Goal: Task Accomplishment & Management: Manage account settings

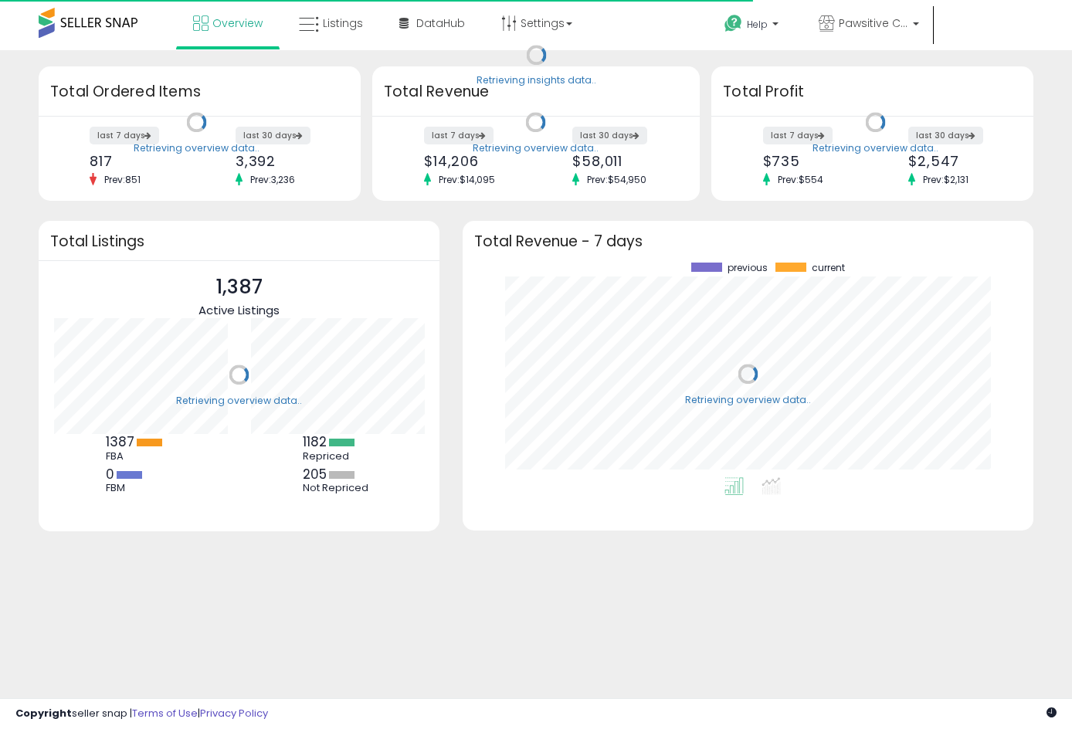
scroll to position [215, 540]
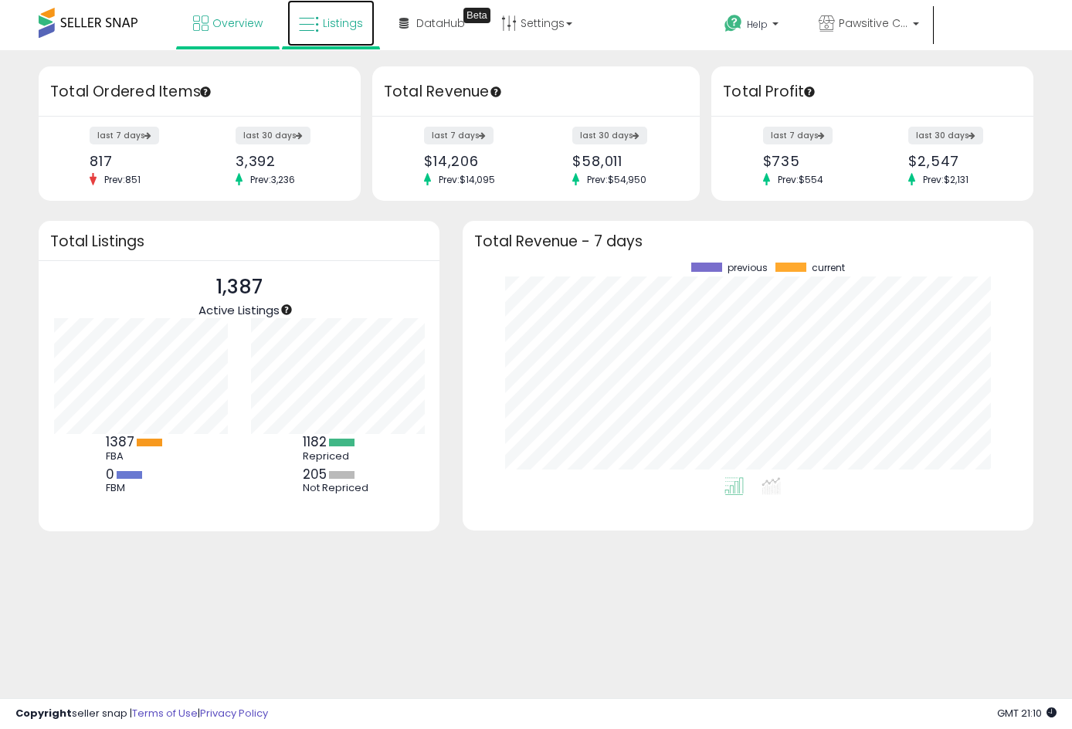
click at [313, 26] on icon at bounding box center [309, 25] width 20 height 20
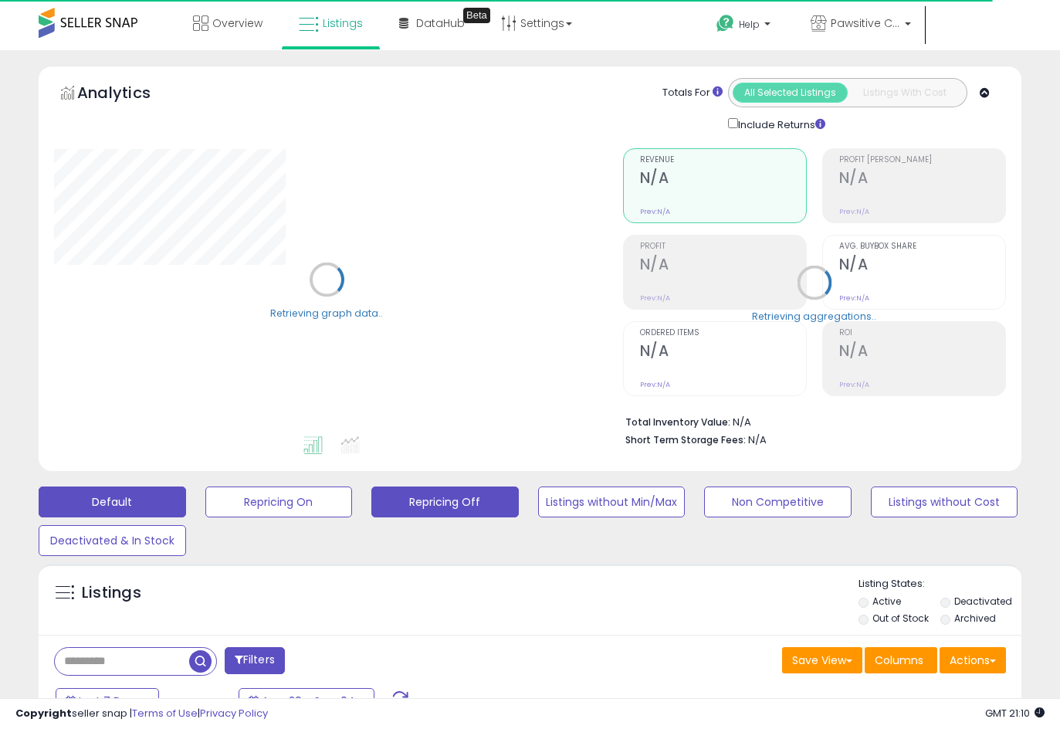
click at [440, 500] on button "Repricing Off" at bounding box center [444, 501] width 147 height 31
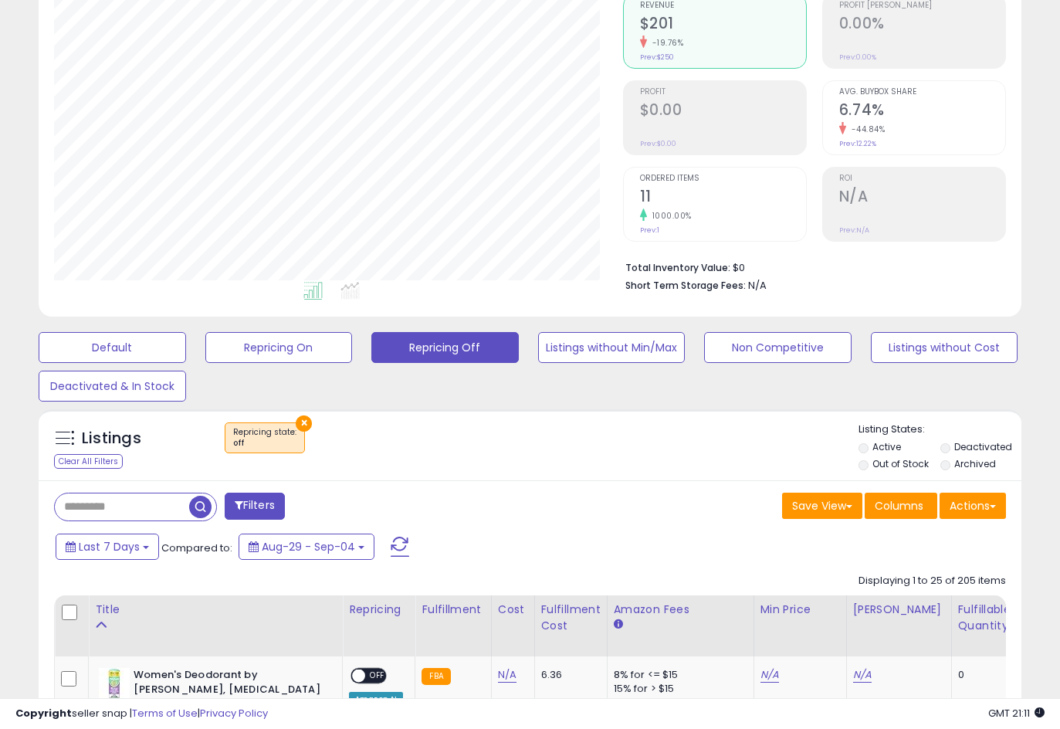
scroll to position [317, 569]
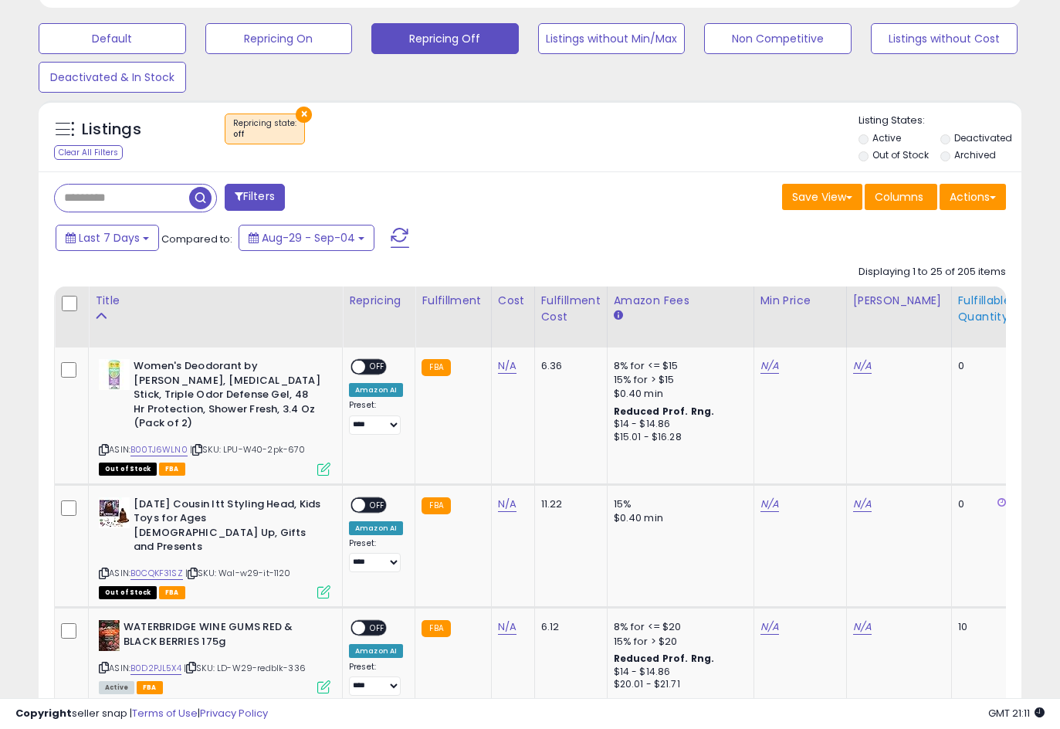
click at [972, 319] on div "Fulfillable Quantity" at bounding box center [984, 309] width 53 height 32
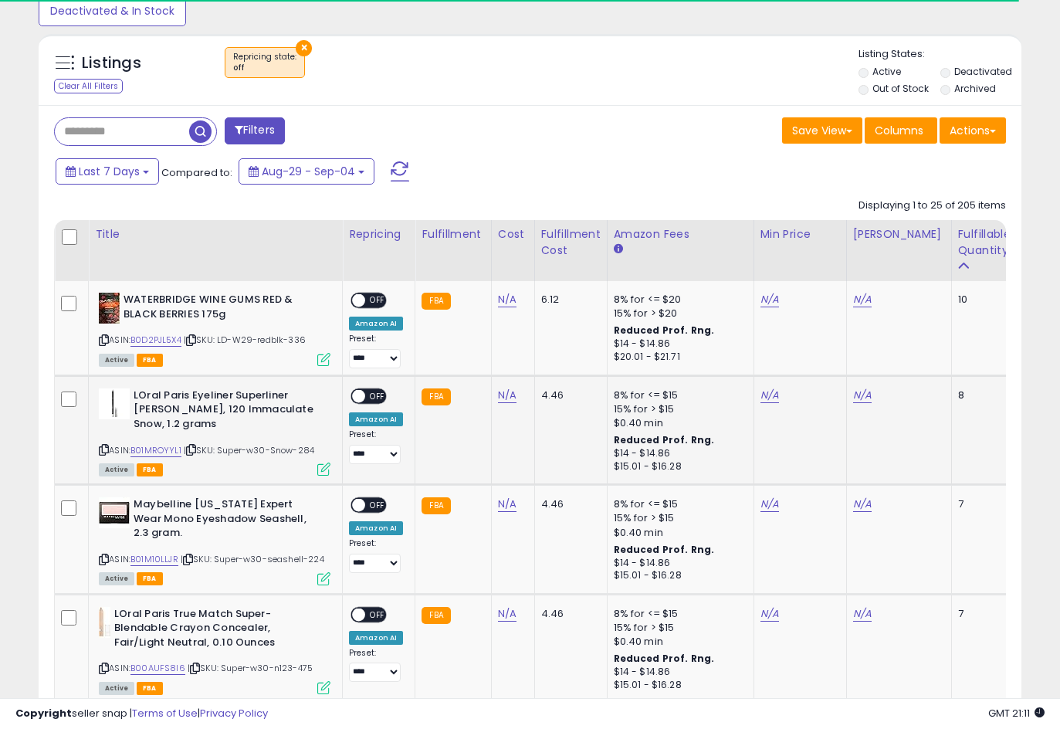
scroll to position [618, 0]
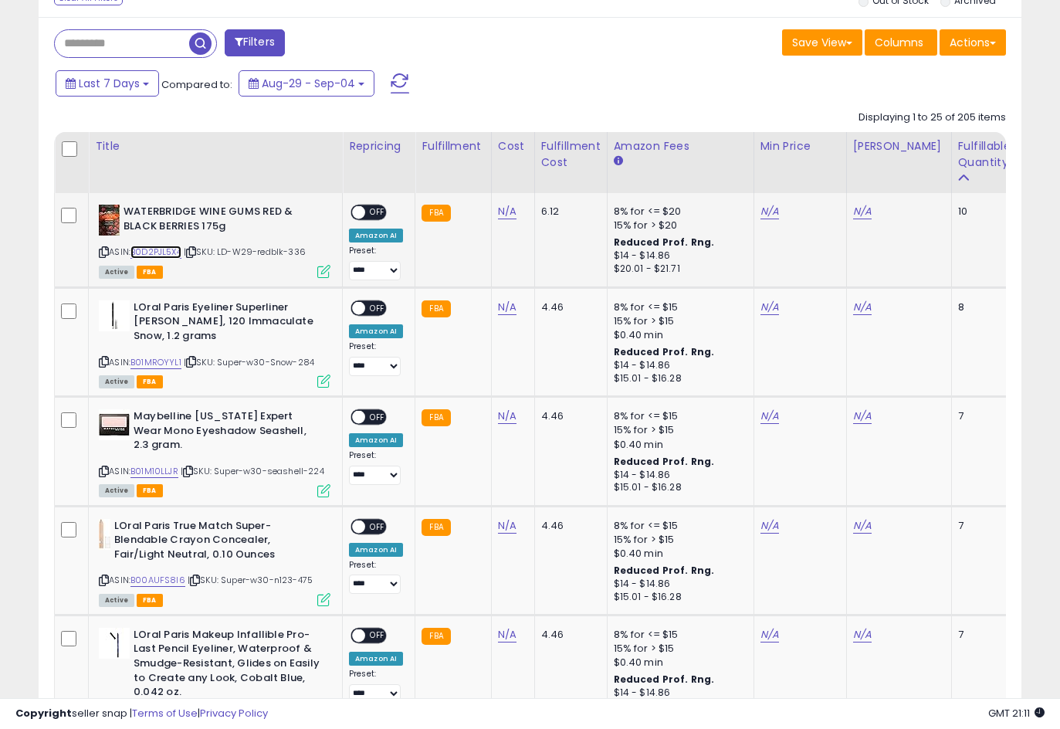
click at [144, 250] on link "B0D2PJL5X4" at bounding box center [155, 252] width 51 height 13
click at [162, 360] on link "B01MROYYL1" at bounding box center [155, 362] width 51 height 13
click at [162, 475] on link "B01M10LLJR" at bounding box center [154, 471] width 48 height 13
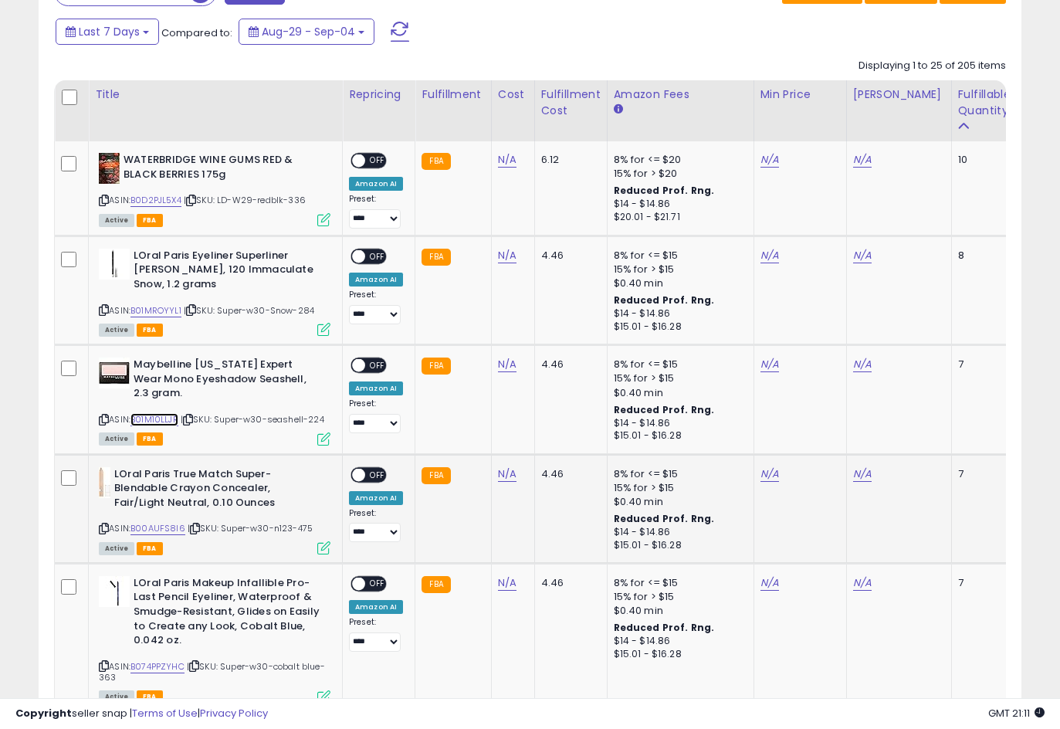
scroll to position [695, 0]
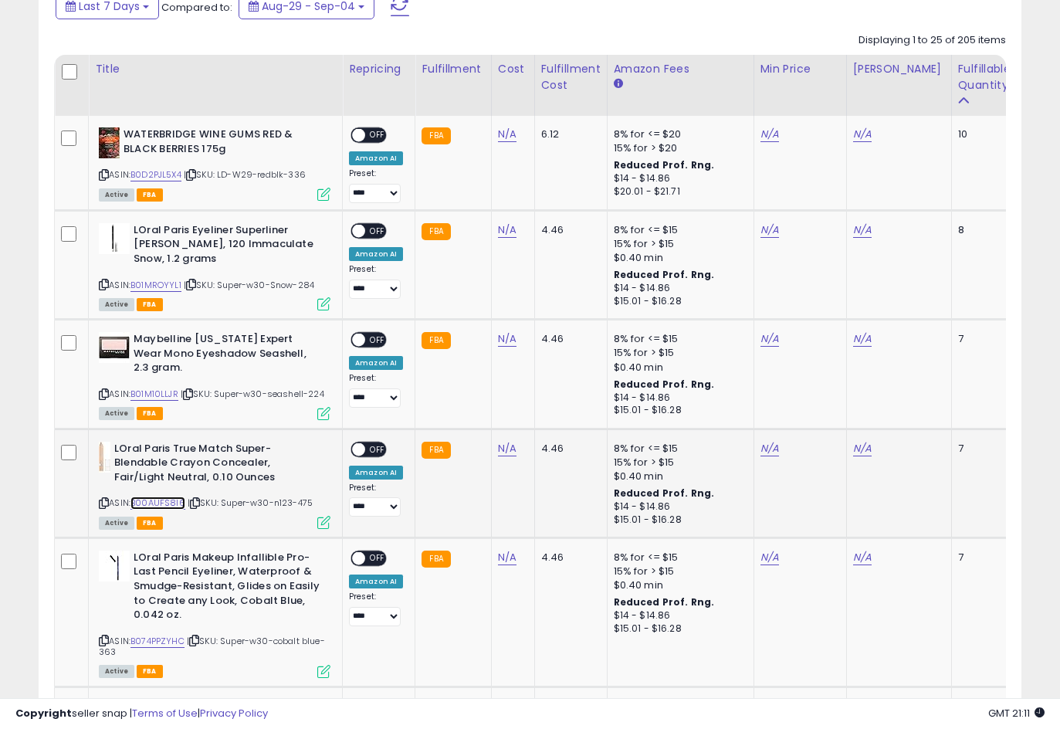
click at [154, 505] on link "B00AUFS8I6" at bounding box center [157, 502] width 55 height 13
click at [156, 636] on link "B074PPZYHC" at bounding box center [157, 641] width 54 height 13
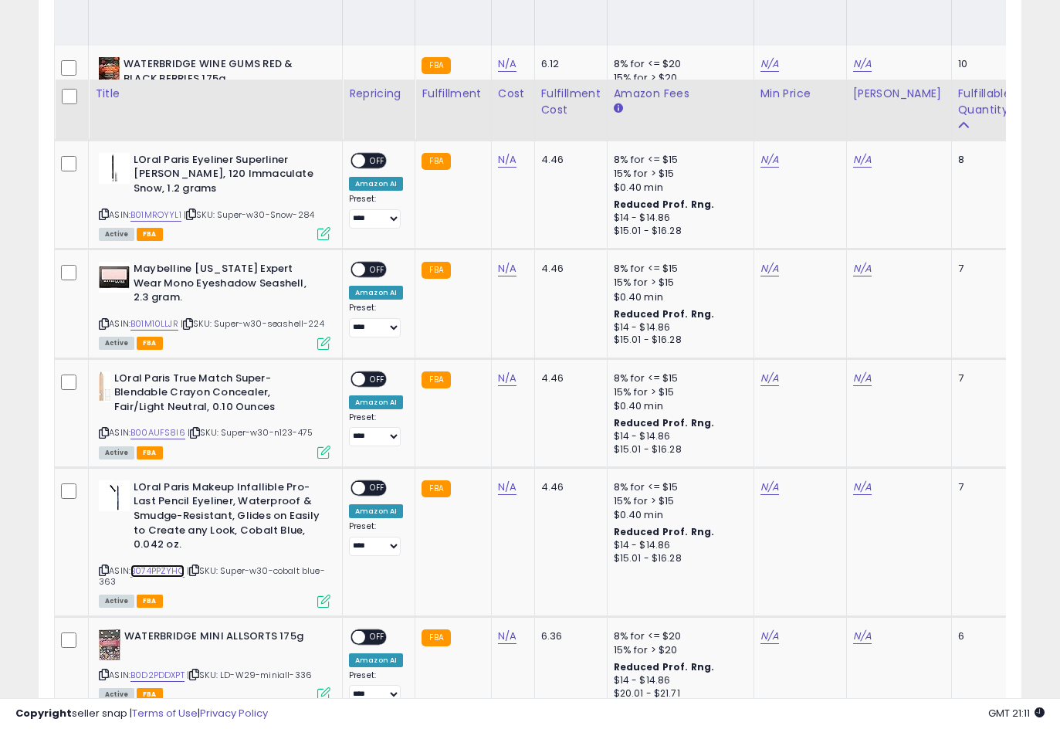
scroll to position [849, 0]
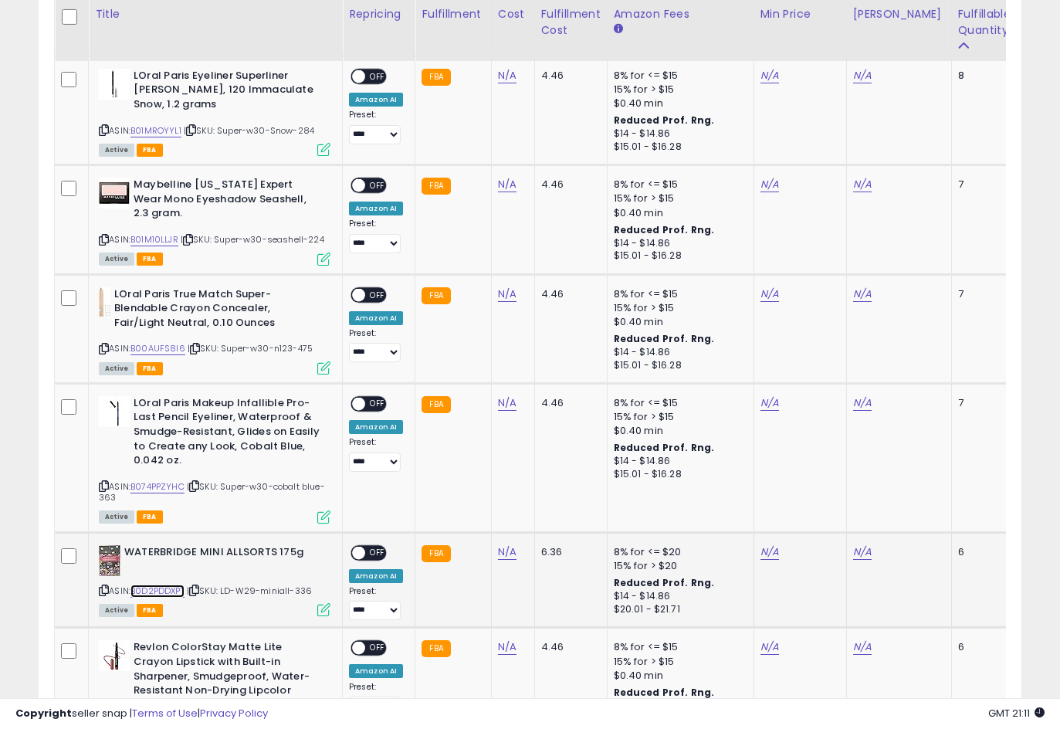
click at [168, 597] on link "B0D2PDDXPT" at bounding box center [157, 591] width 54 height 13
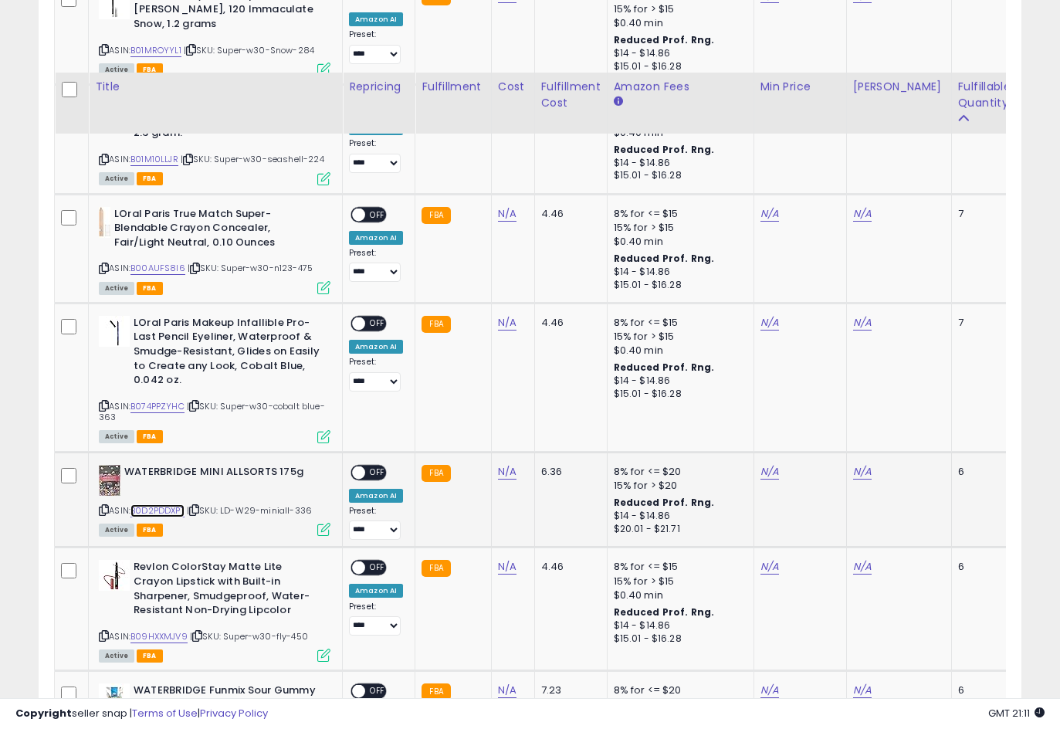
scroll to position [1004, 0]
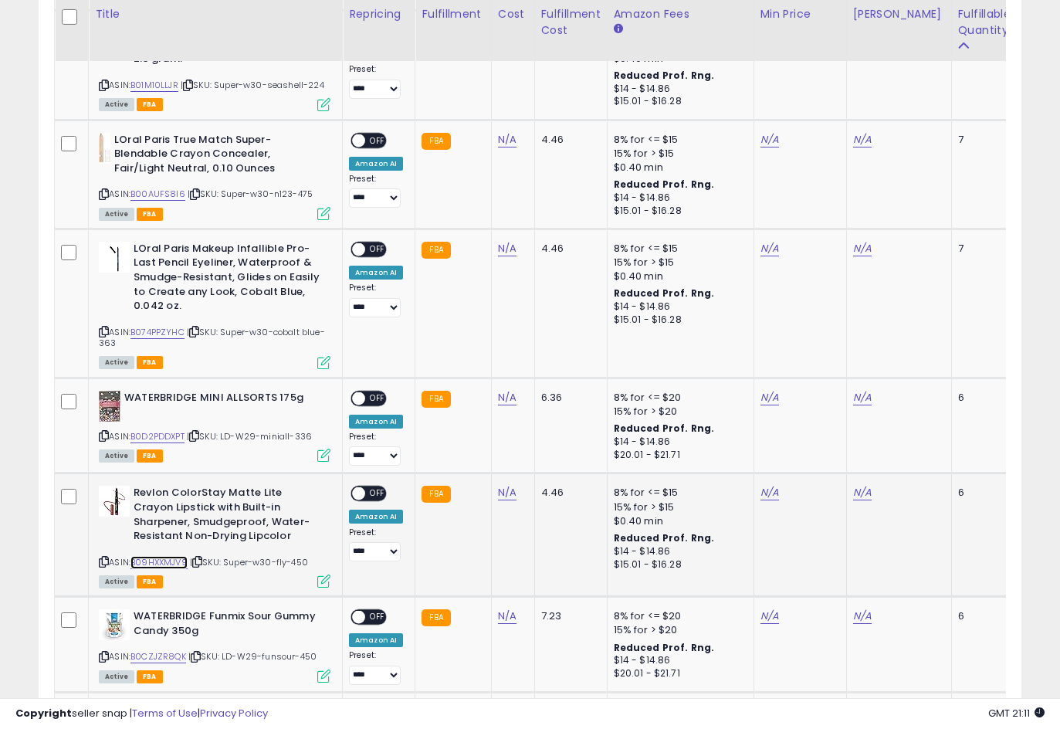
click at [164, 563] on link "B09HXXMJV9" at bounding box center [158, 562] width 57 height 13
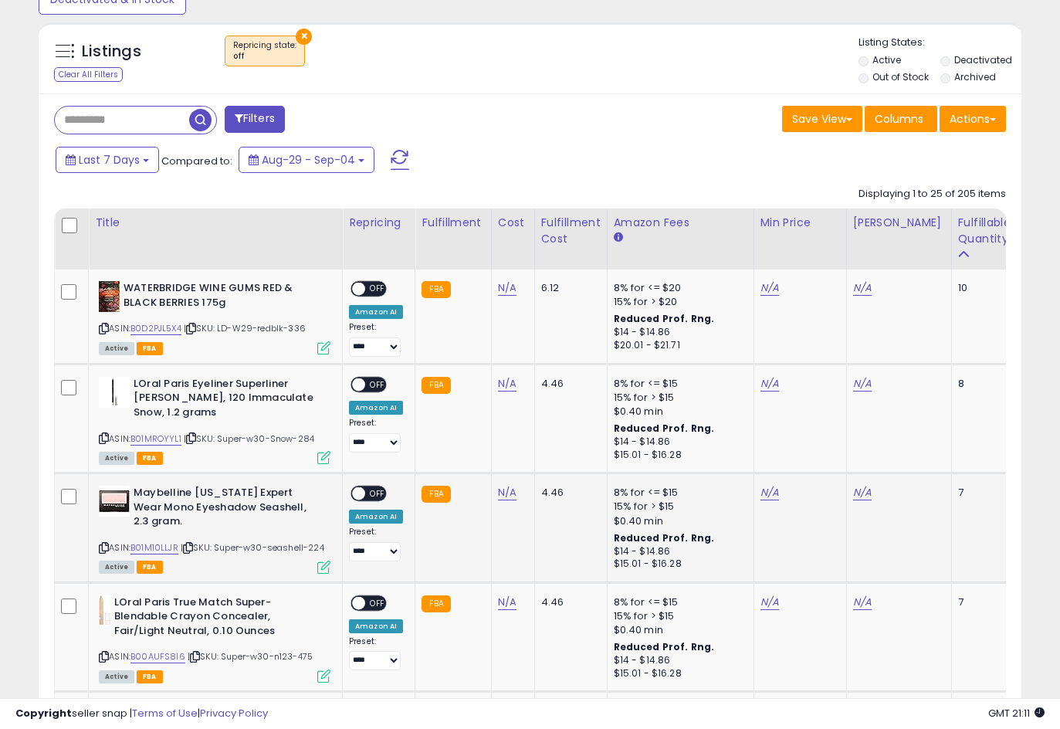
scroll to position [541, 0]
click at [767, 284] on link "N/A" at bounding box center [770, 288] width 19 height 15
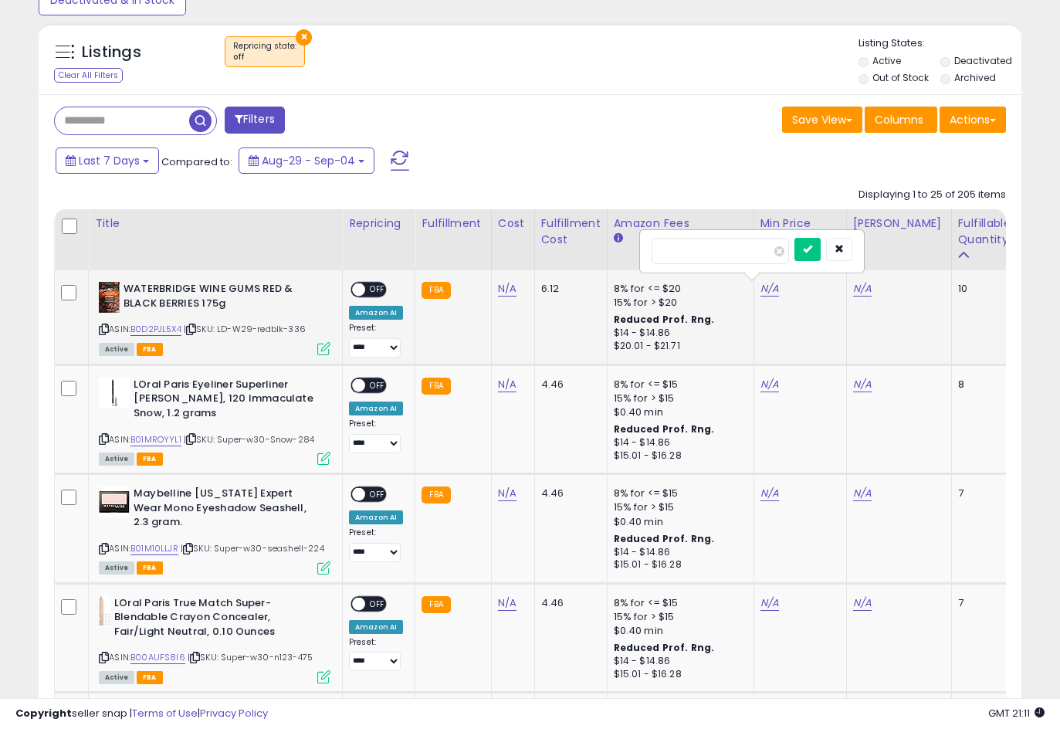
type input "*****"
click button "submit" at bounding box center [808, 249] width 26 height 23
click at [857, 286] on link "N/A" at bounding box center [862, 288] width 19 height 15
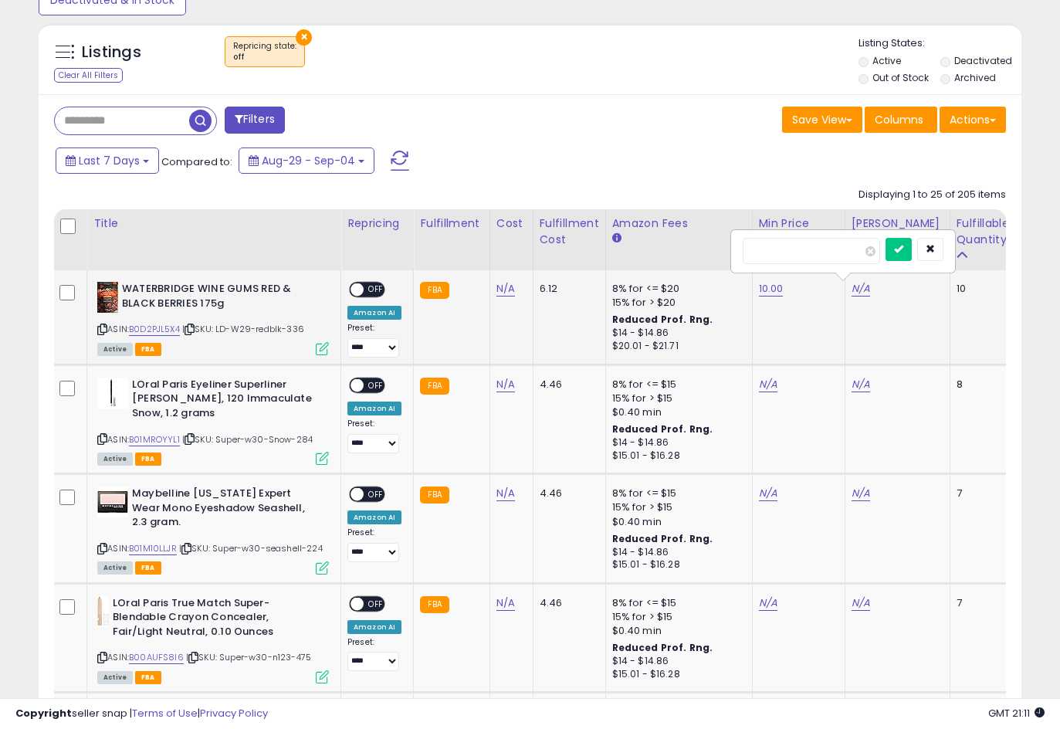
type input "*****"
click button "submit" at bounding box center [899, 249] width 26 height 23
click at [364, 287] on span "OFF" at bounding box center [376, 289] width 25 height 13
click at [764, 380] on link "N/A" at bounding box center [768, 384] width 19 height 15
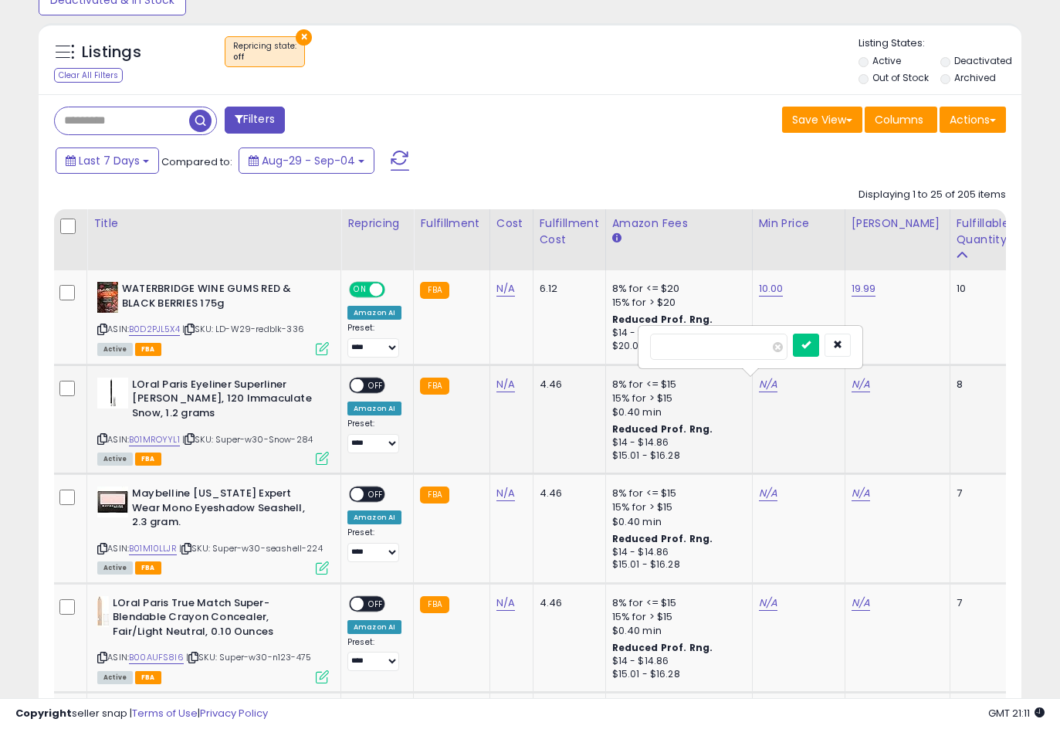
type input "****"
click button "submit" at bounding box center [806, 345] width 26 height 23
click at [853, 384] on link "N/A" at bounding box center [861, 384] width 19 height 15
type input "*****"
click button "submit" at bounding box center [899, 345] width 26 height 23
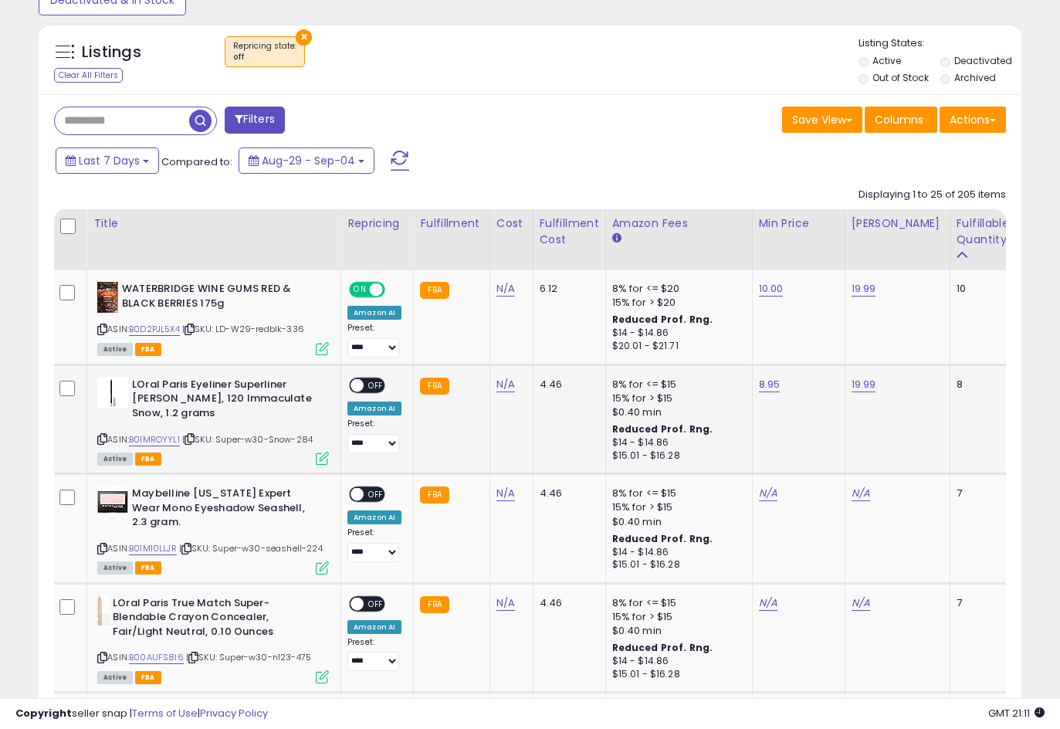
click at [374, 382] on span "OFF" at bounding box center [376, 384] width 25 height 13
click at [761, 495] on link "N/A" at bounding box center [768, 493] width 19 height 15
type input "****"
click button "submit" at bounding box center [806, 453] width 26 height 23
click at [856, 490] on link "N/A" at bounding box center [861, 493] width 19 height 15
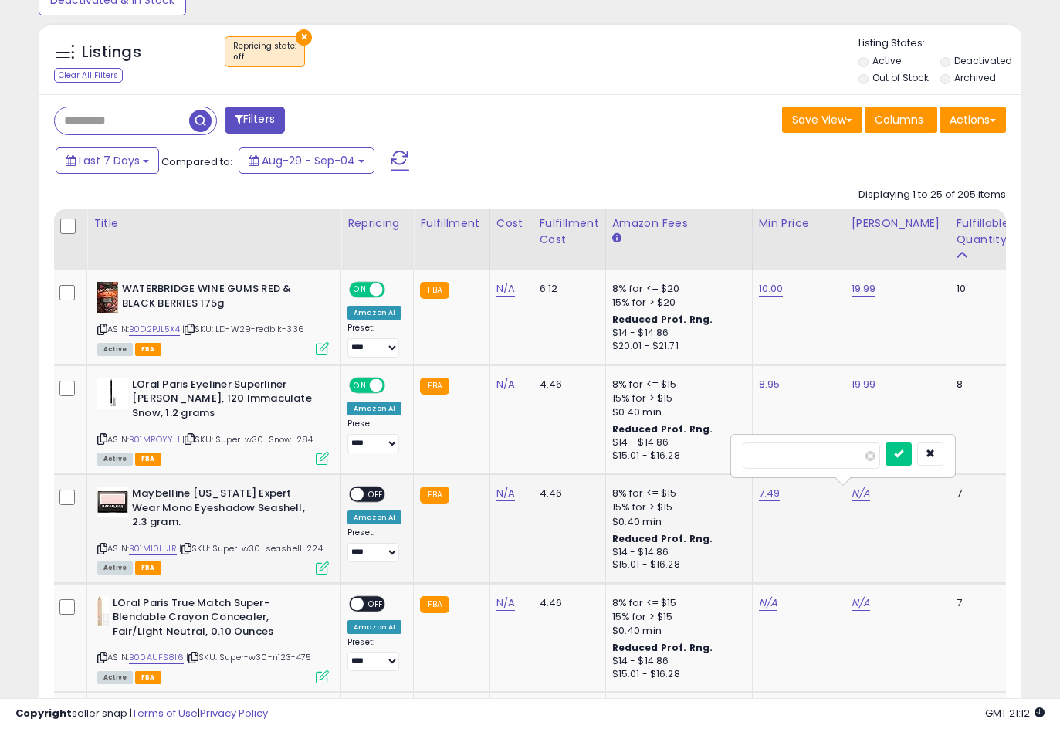
type input "*****"
click button "submit" at bounding box center [899, 453] width 26 height 23
click at [372, 493] on span "OFF" at bounding box center [376, 494] width 25 height 13
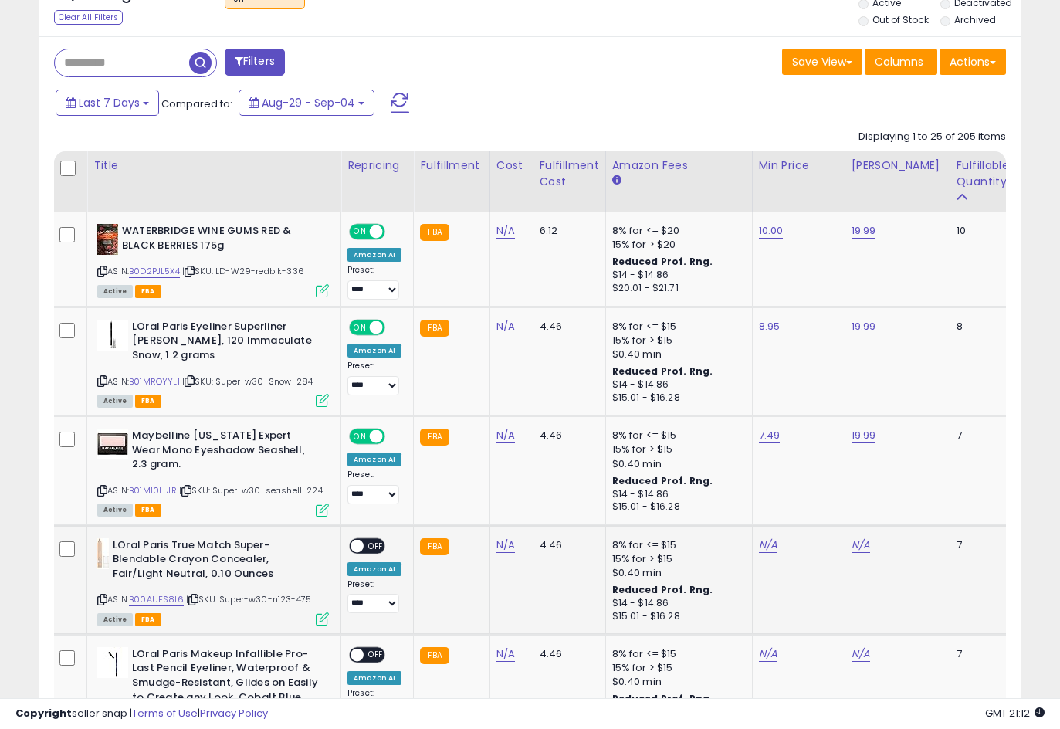
scroll to position [695, 0]
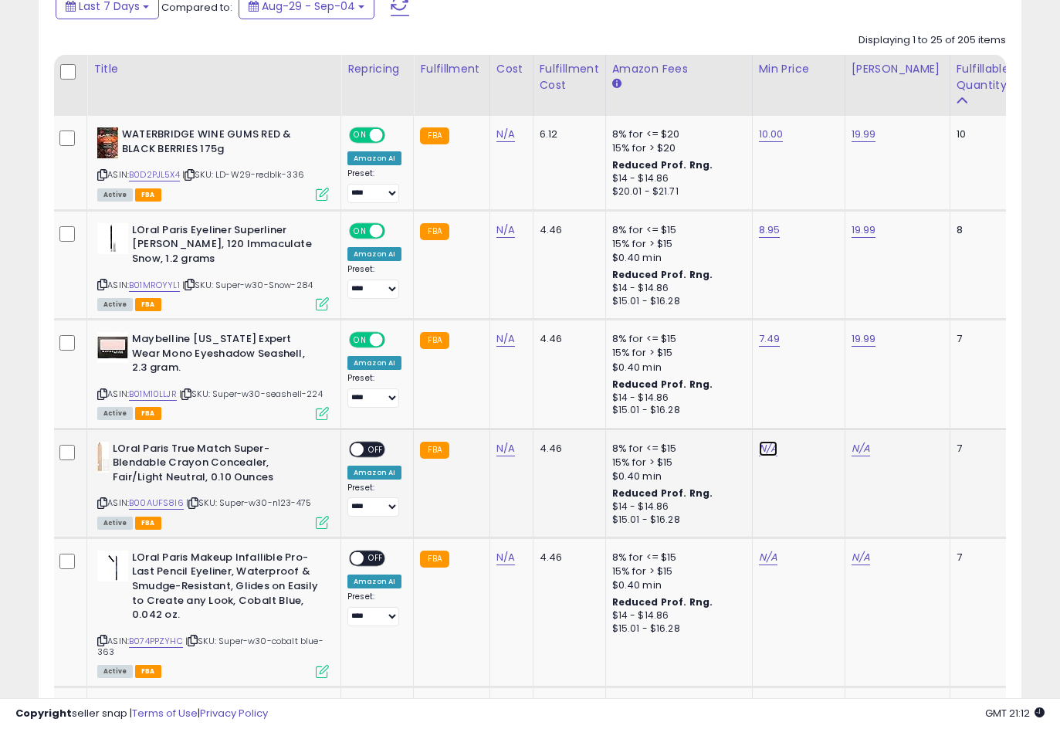
click at [759, 444] on link "N/A" at bounding box center [768, 448] width 19 height 15
type input "*****"
click button "submit" at bounding box center [806, 408] width 26 height 23
click at [855, 445] on link "N/A" at bounding box center [861, 448] width 19 height 15
type input "*****"
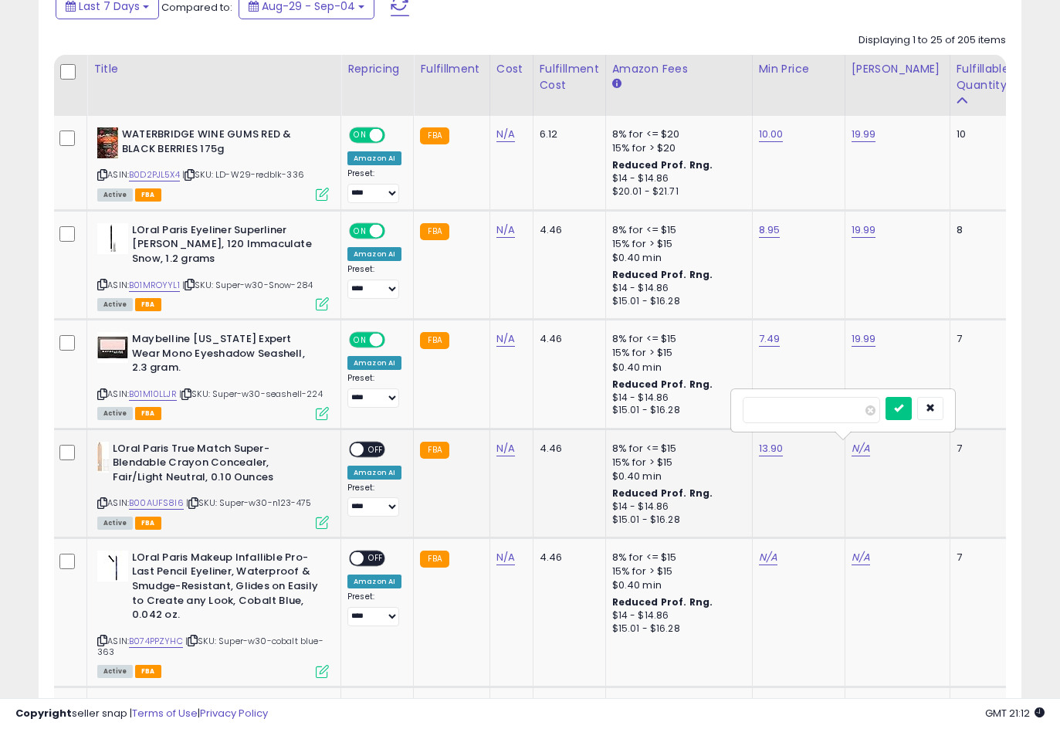
click button "submit" at bounding box center [899, 408] width 26 height 23
click at [372, 450] on span "OFF" at bounding box center [376, 448] width 25 height 13
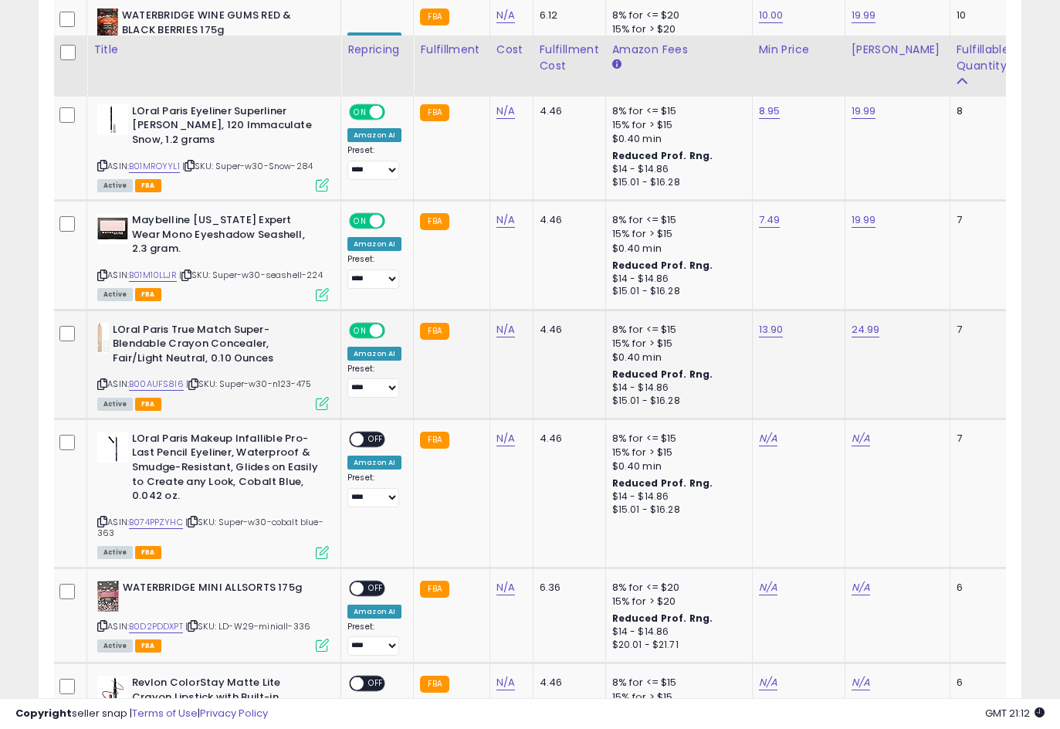
scroll to position [849, 0]
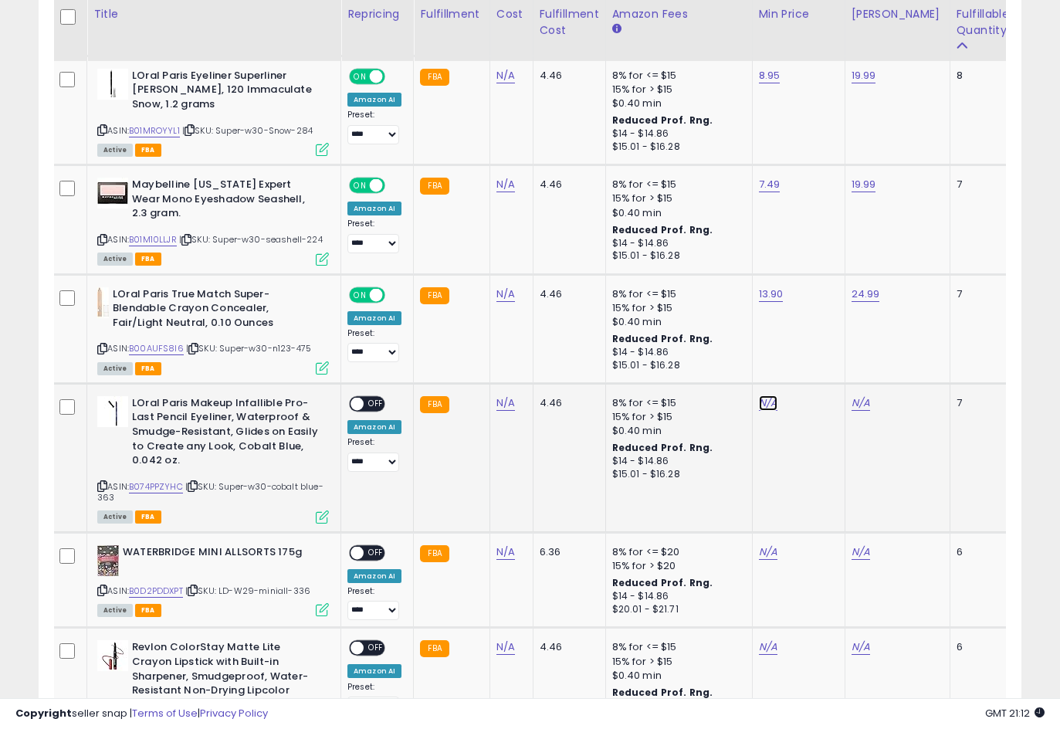
click at [759, 402] on link "N/A" at bounding box center [768, 402] width 19 height 15
type input "*****"
click button "submit" at bounding box center [806, 363] width 26 height 23
click at [856, 405] on link "N/A" at bounding box center [861, 402] width 19 height 15
type input "*****"
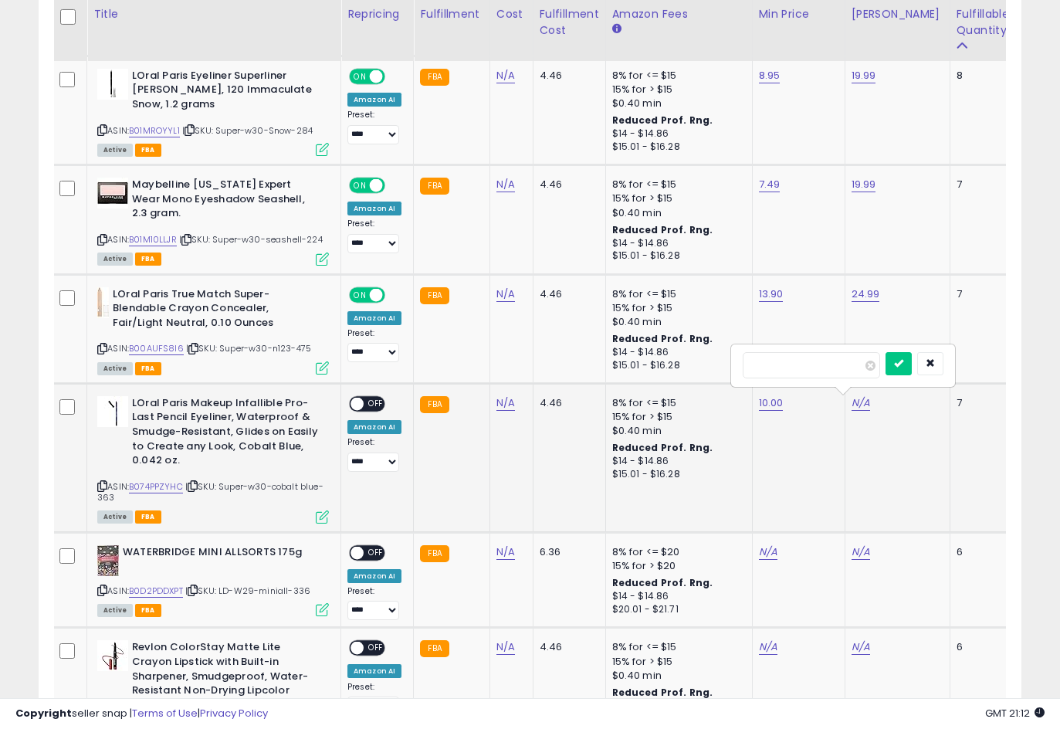
click button "submit" at bounding box center [899, 363] width 26 height 23
click at [369, 401] on span "OFF" at bounding box center [376, 403] width 25 height 13
click at [764, 550] on link "N/A" at bounding box center [768, 551] width 19 height 15
type input "*****"
click button "submit" at bounding box center [806, 512] width 26 height 23
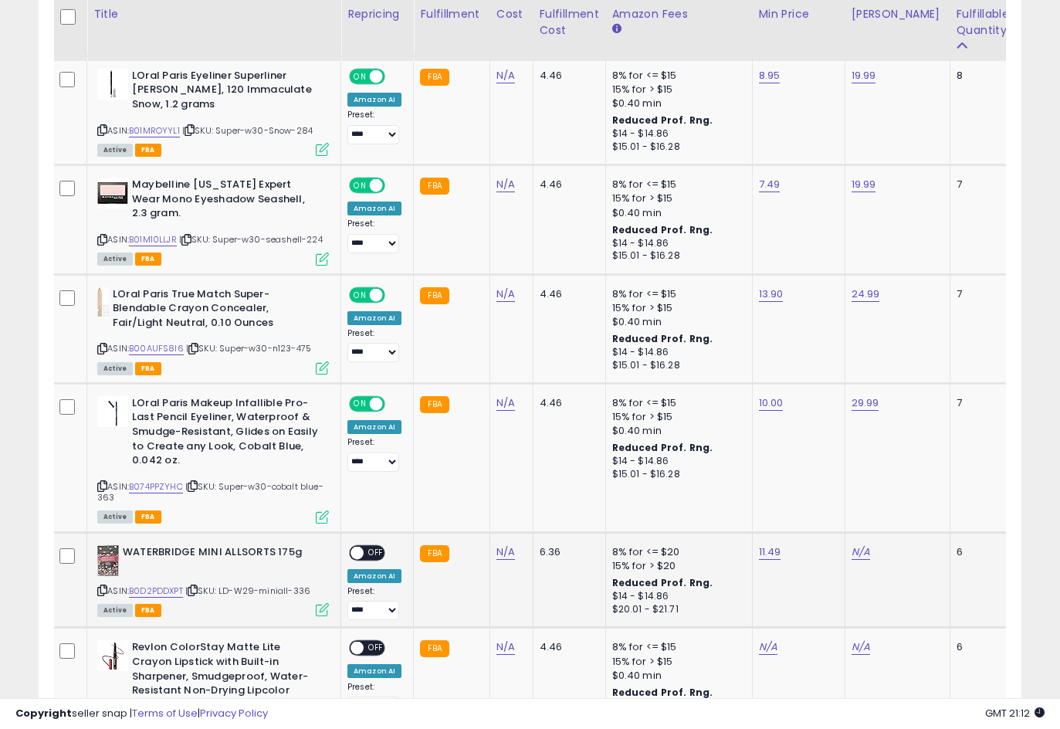
click at [845, 550] on td "N/A" at bounding box center [897, 580] width 105 height 96
click at [857, 559] on link "N/A" at bounding box center [861, 551] width 19 height 15
type input "*****"
click button "submit" at bounding box center [899, 512] width 26 height 23
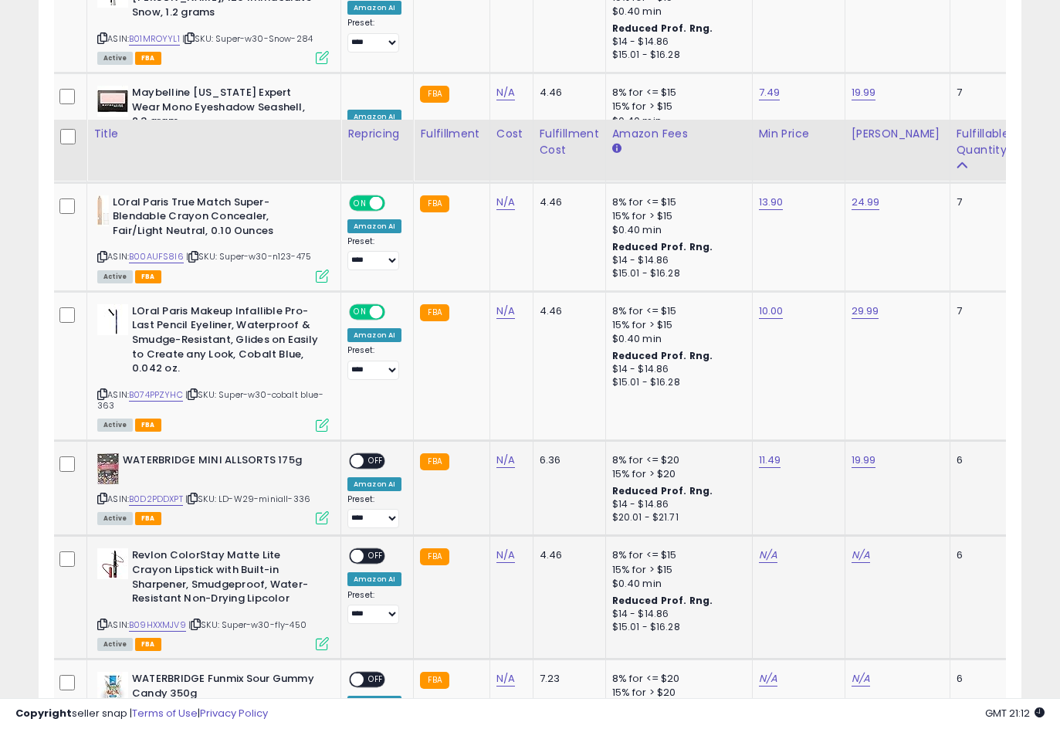
scroll to position [1081, 0]
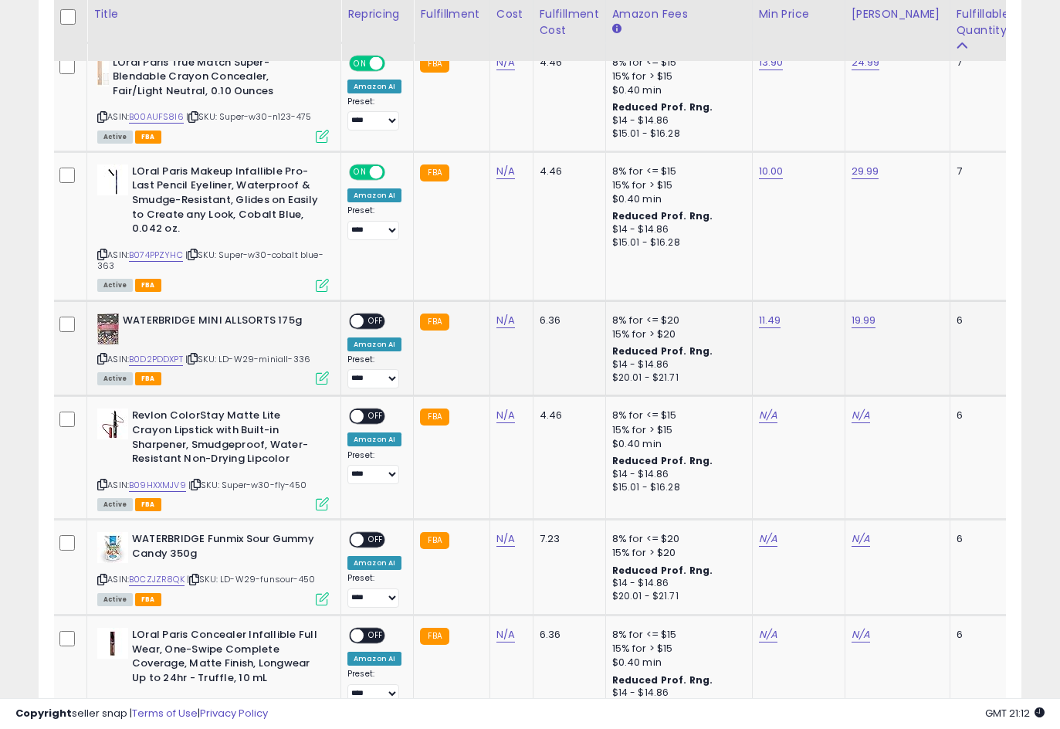
click at [368, 322] on span "OFF" at bounding box center [376, 320] width 25 height 13
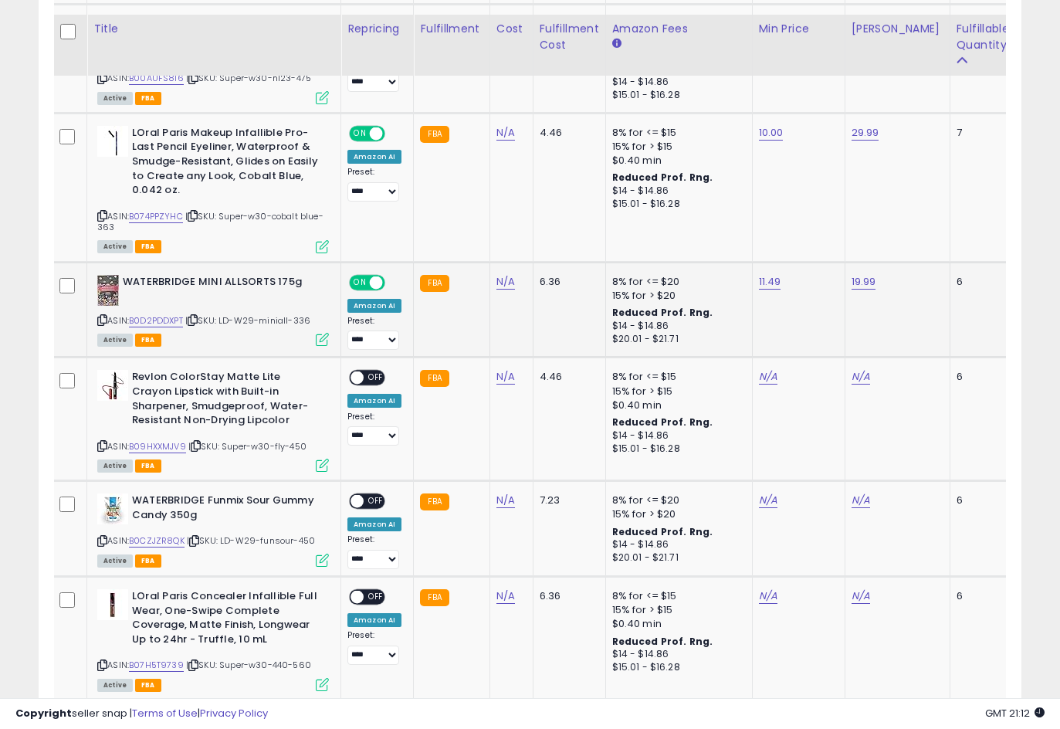
scroll to position [1158, 0]
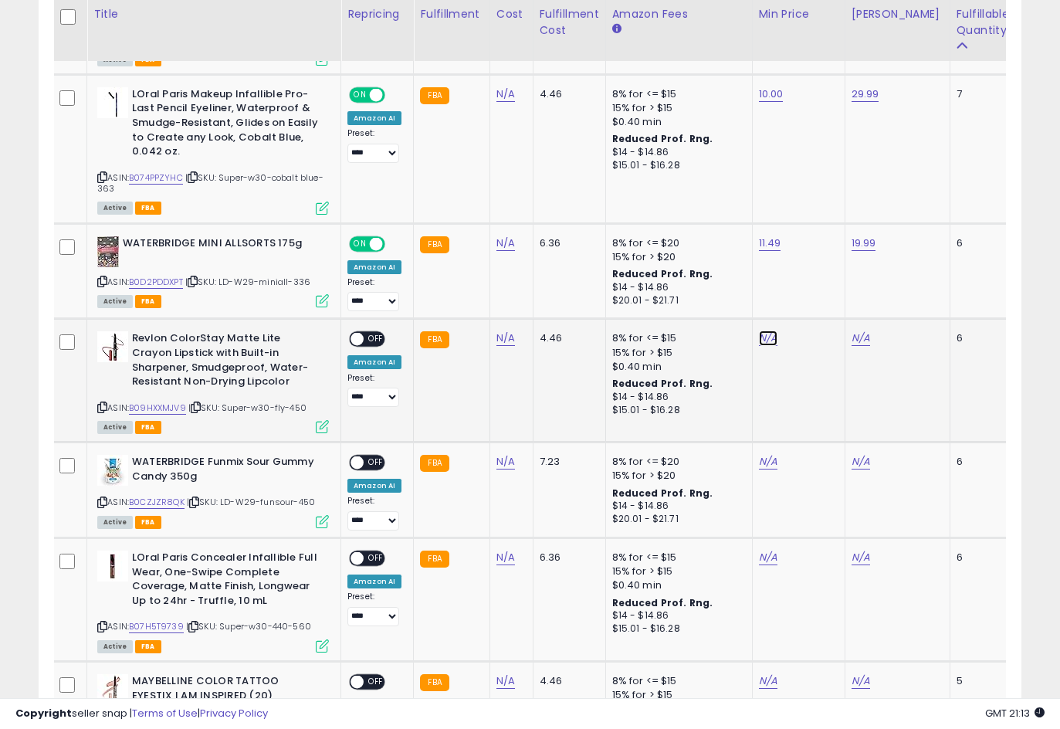
click at [765, 339] on link "N/A" at bounding box center [768, 337] width 19 height 15
type input "*****"
click button "submit" at bounding box center [806, 298] width 26 height 23
click at [856, 337] on link "N/A" at bounding box center [861, 337] width 19 height 15
type input "*****"
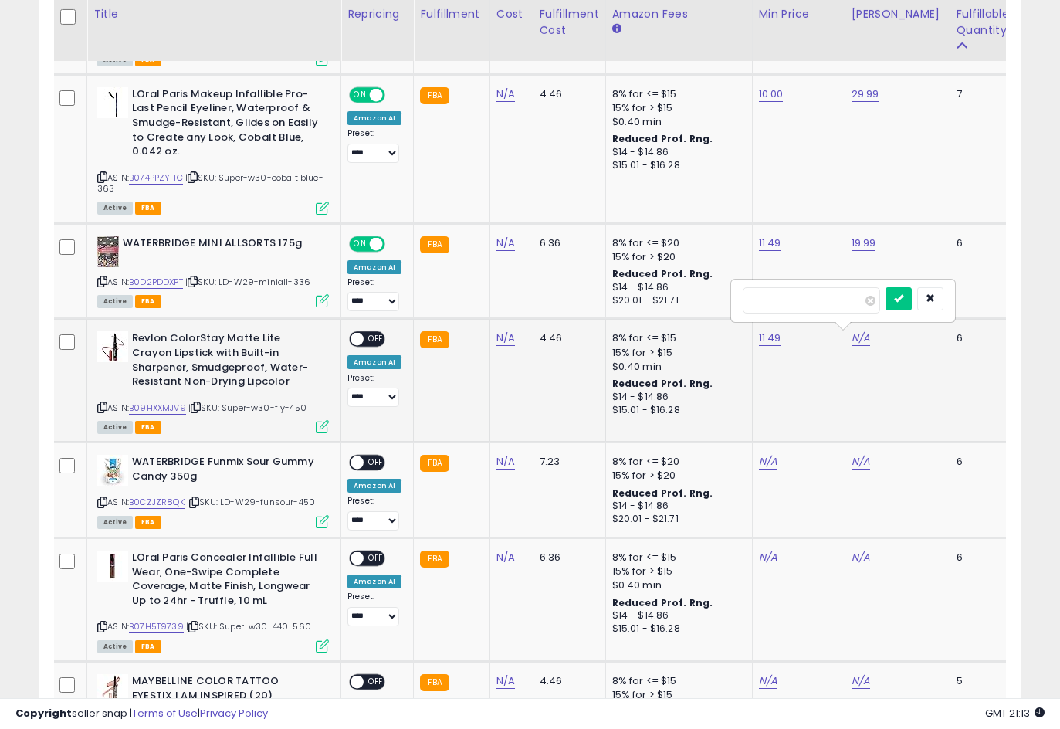
click button "submit" at bounding box center [899, 298] width 26 height 23
click at [378, 336] on span "OFF" at bounding box center [376, 339] width 25 height 13
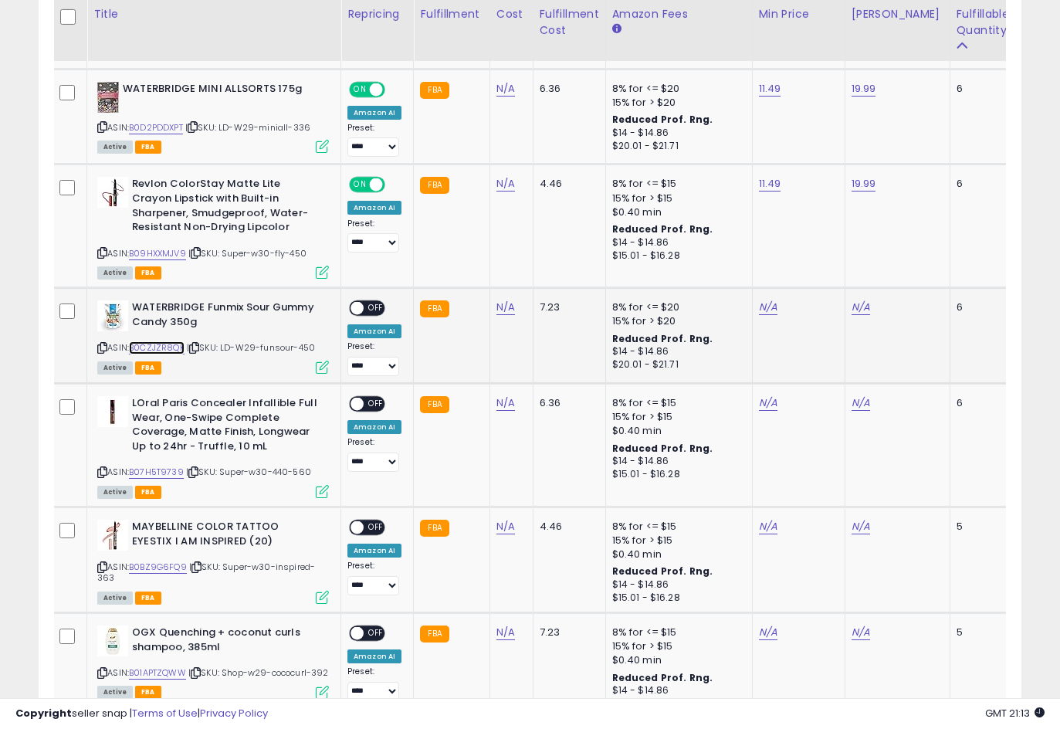
click at [179, 348] on link "B0CZJZR8QK" at bounding box center [157, 347] width 56 height 13
click at [163, 470] on link "B07H5T9739" at bounding box center [156, 472] width 55 height 13
click at [151, 563] on link "B0BZ9G6FQ9" at bounding box center [158, 567] width 58 height 13
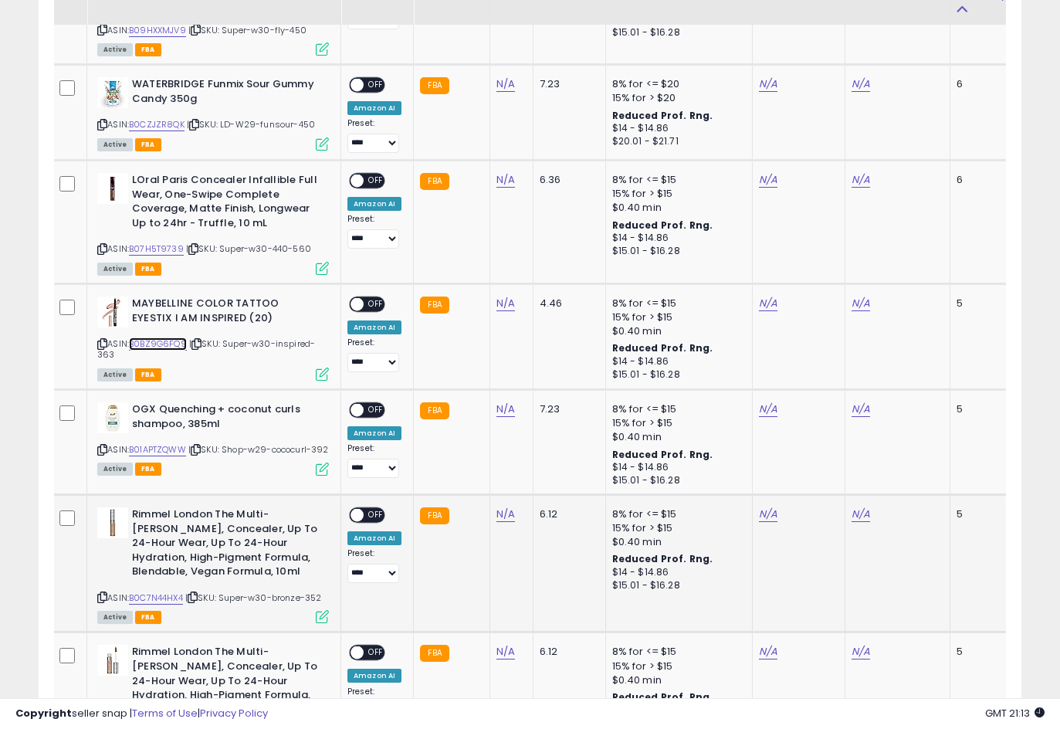
scroll to position [1544, 0]
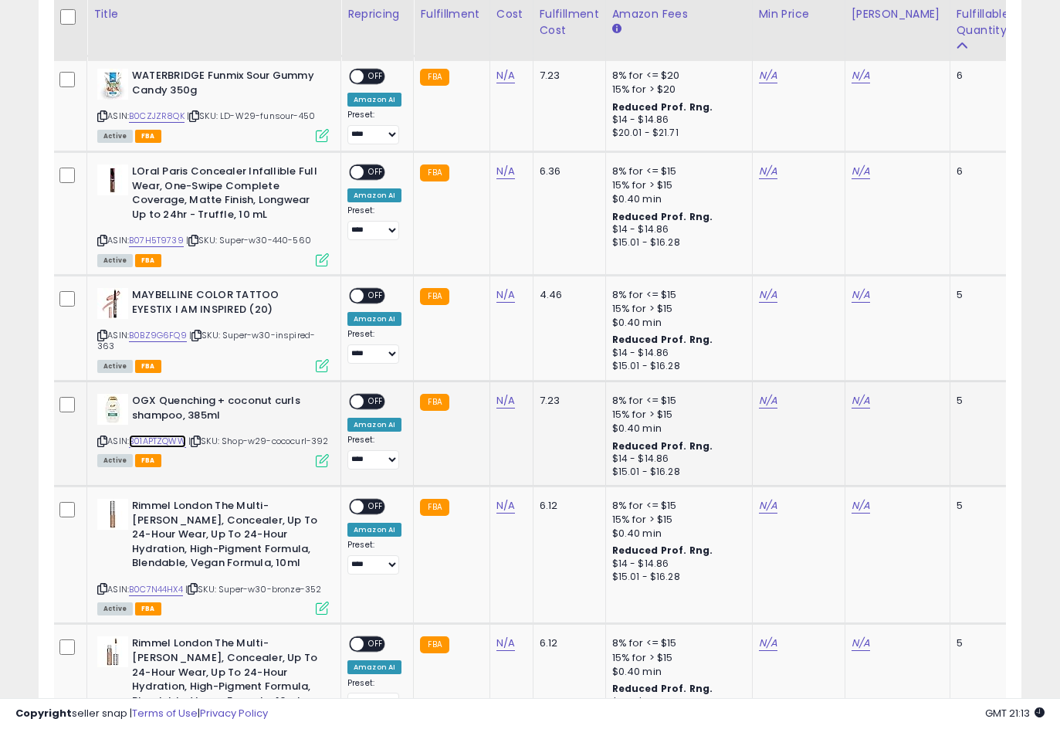
click at [160, 442] on link "B01APTZQWW" at bounding box center [157, 441] width 57 height 13
click at [159, 588] on link "B0C7N44HX4" at bounding box center [156, 589] width 54 height 13
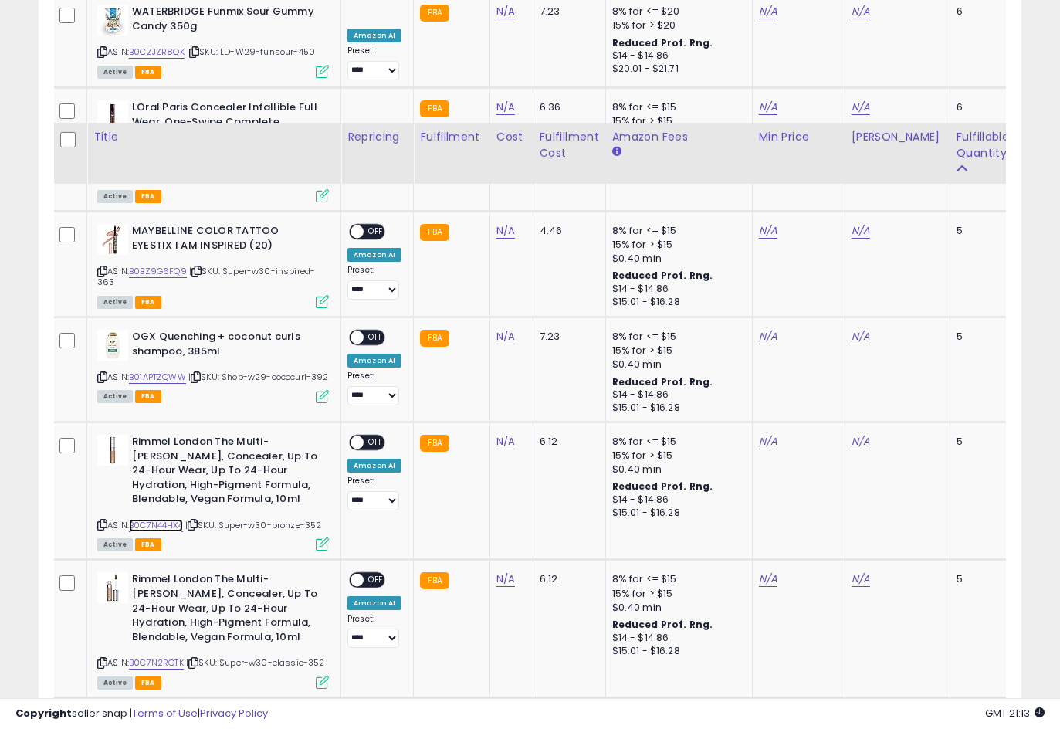
scroll to position [1776, 0]
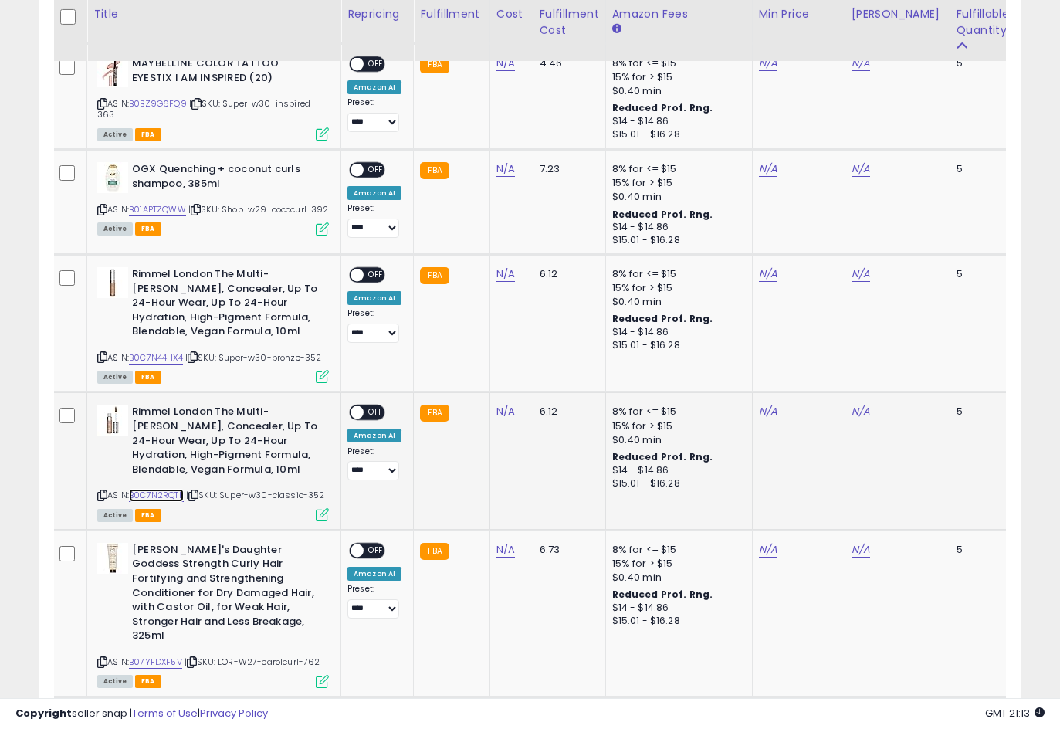
click at [179, 497] on link "B0C7N2RQTK" at bounding box center [156, 495] width 55 height 13
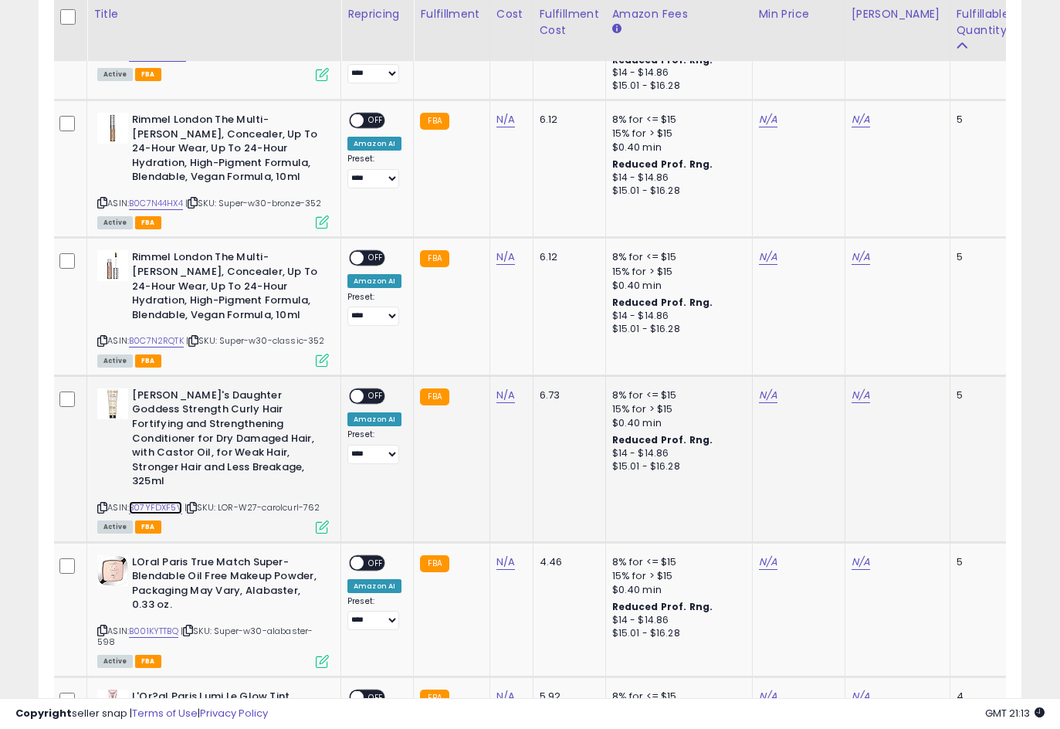
click at [175, 501] on link "B07YFDXF5V" at bounding box center [155, 507] width 53 height 13
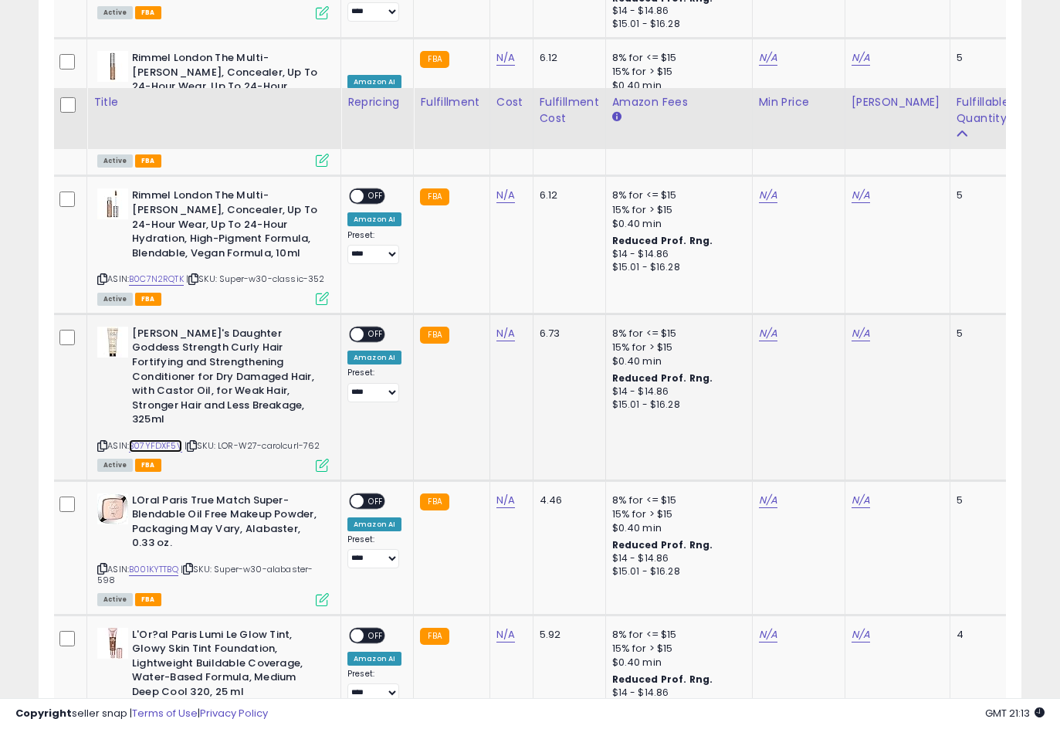
scroll to position [2085, 0]
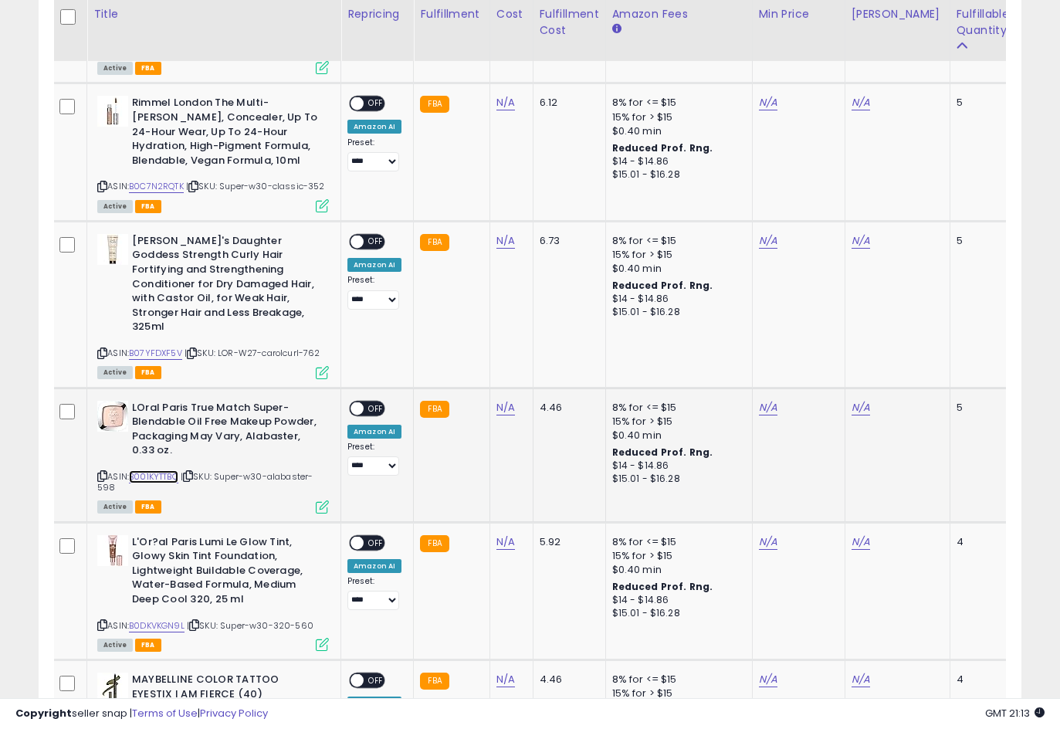
click at [163, 470] on link "B001KYTTBQ" at bounding box center [153, 476] width 49 height 13
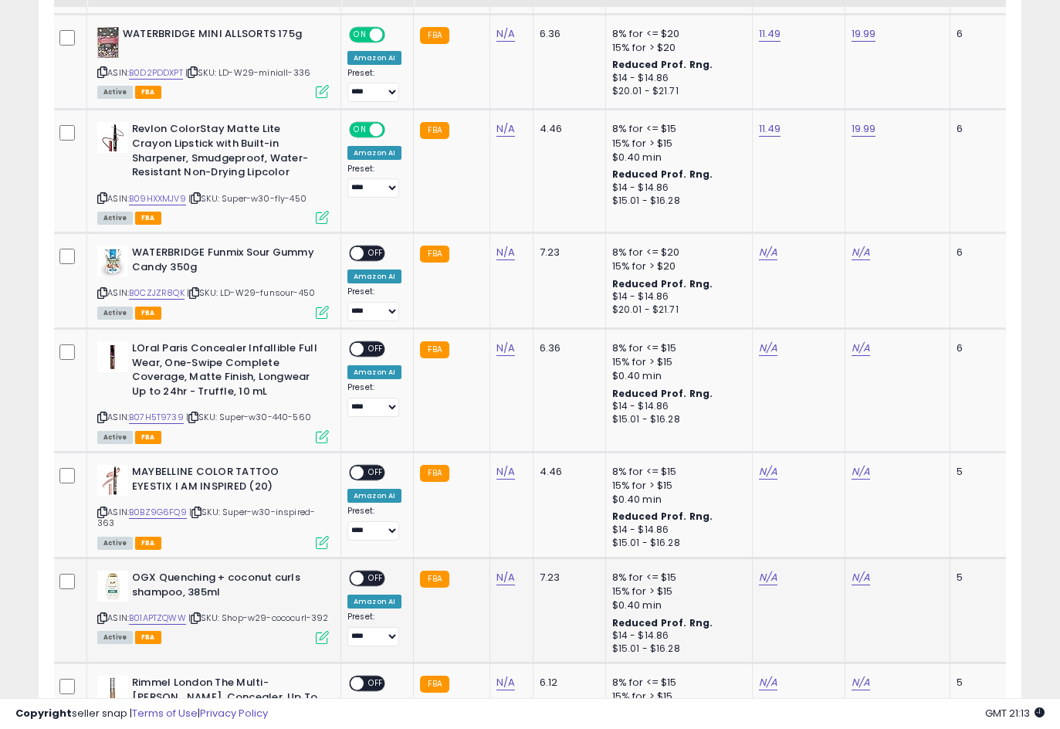
scroll to position [1313, 0]
